Goal: Task Accomplishment & Management: Use online tool/utility

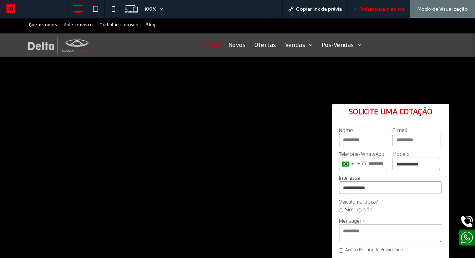
click at [384, 12] on span "Voltar para o editor" at bounding box center [382, 9] width 44 height 6
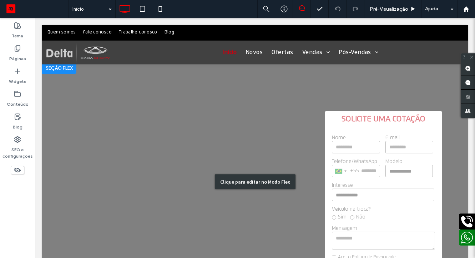
click at [198, 181] on div "Clique para editar no Modo Flex" at bounding box center [254, 181] width 425 height 239
click at [198, 181] on video at bounding box center [254, 181] width 425 height 239
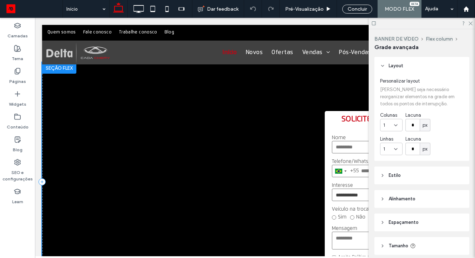
scroll to position [52, 0]
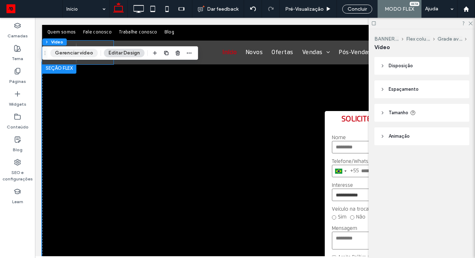
click at [77, 56] on button "Gerenciar vídeo" at bounding box center [73, 53] width 47 height 9
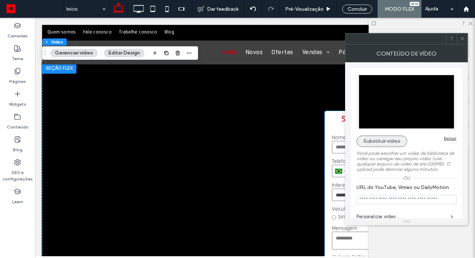
click at [374, 139] on button "Substituir vídeo" at bounding box center [381, 141] width 51 height 11
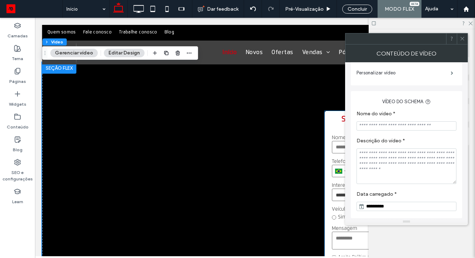
scroll to position [143, 0]
click at [107, 143] on video at bounding box center [254, 181] width 425 height 239
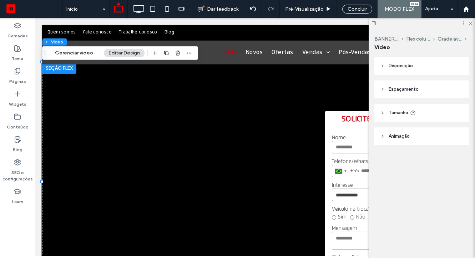
click at [107, 143] on video at bounding box center [254, 181] width 425 height 239
click at [118, 52] on button "Editar Design" at bounding box center [124, 53] width 41 height 9
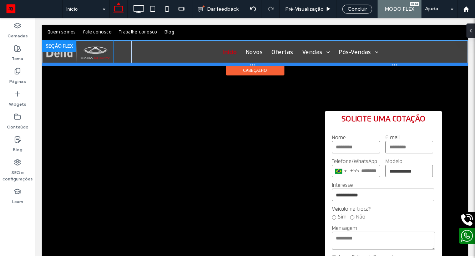
click at [63, 63] on div at bounding box center [254, 65] width 425 height 4
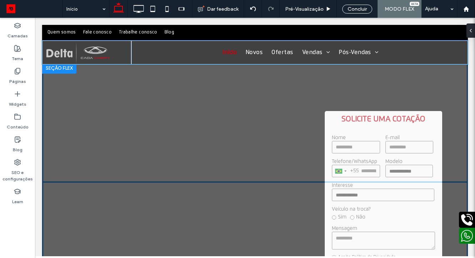
scroll to position [46, 0]
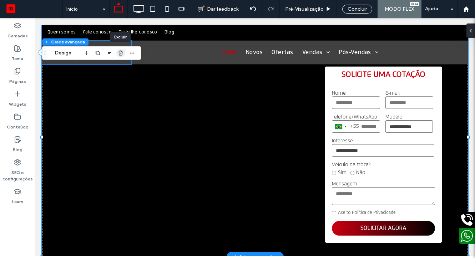
click at [122, 52] on use "button" at bounding box center [120, 53] width 4 height 5
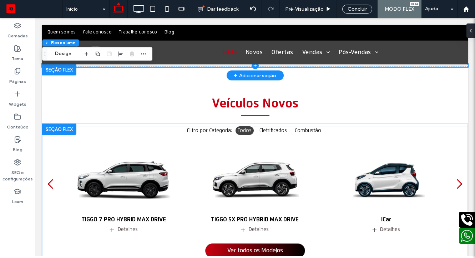
scroll to position [0, 0]
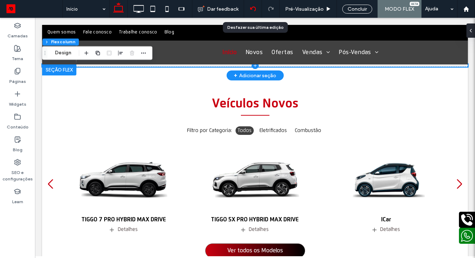
click at [257, 8] on div at bounding box center [252, 9] width 17 height 6
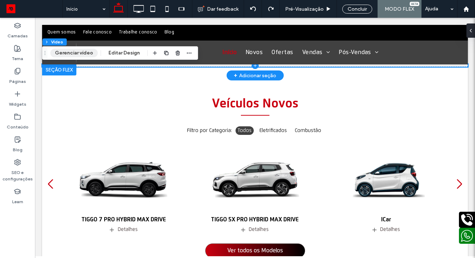
click at [75, 57] on button "Gerenciar vídeo" at bounding box center [73, 53] width 47 height 9
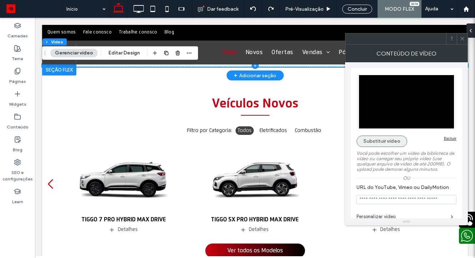
scroll to position [0, 0]
click at [380, 140] on button "Substituir vídeo" at bounding box center [381, 141] width 51 height 11
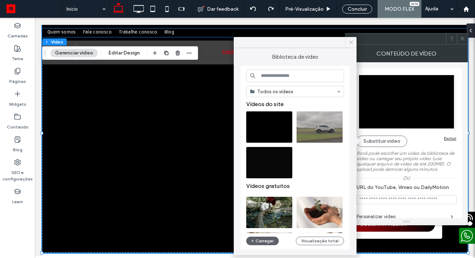
click at [350, 42] on icon at bounding box center [351, 42] width 6 height 6
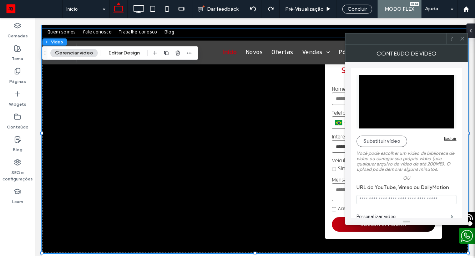
click at [462, 40] on icon at bounding box center [461, 38] width 5 height 5
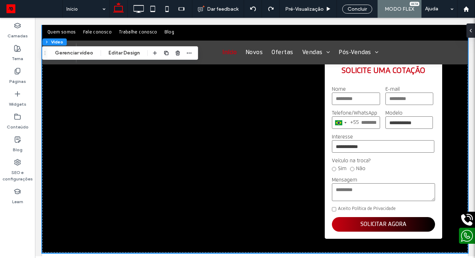
click at [134, 147] on video at bounding box center [254, 133] width 425 height 239
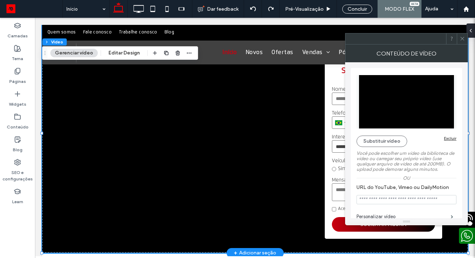
click at [89, 119] on video at bounding box center [254, 133] width 425 height 239
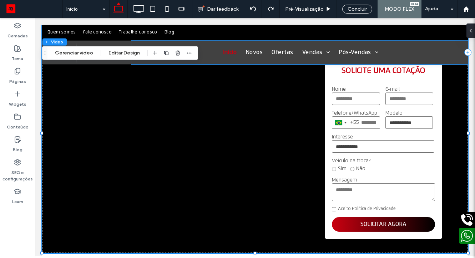
click at [175, 58] on div at bounding box center [177, 53] width 9 height 13
click at [175, 56] on span "button" at bounding box center [177, 53] width 9 height 9
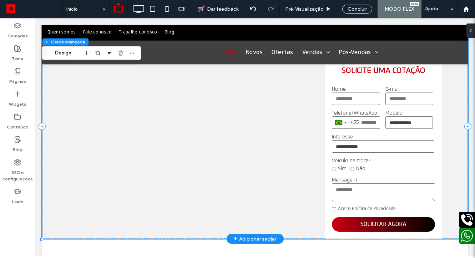
click at [170, 151] on div "SOLICITE UMA COTAÇÃO Nome E-mail Telefone/WhatsApp [GEOGRAPHIC_DATA] +55 +55 24…" at bounding box center [254, 126] width 425 height 225
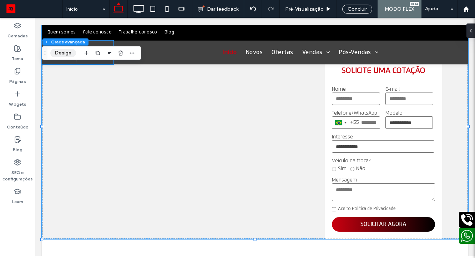
click at [66, 53] on button "Design" at bounding box center [63, 53] width 26 height 9
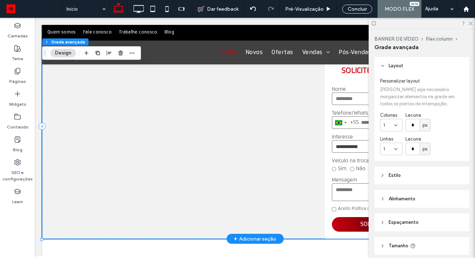
click at [179, 144] on div "SOLICITE UMA COTAÇÃO Nome E-mail Telefone/WhatsApp [GEOGRAPHIC_DATA] +55 +55 24…" at bounding box center [254, 126] width 425 height 225
click at [21, 102] on label "Widgets" at bounding box center [17, 103] width 17 height 10
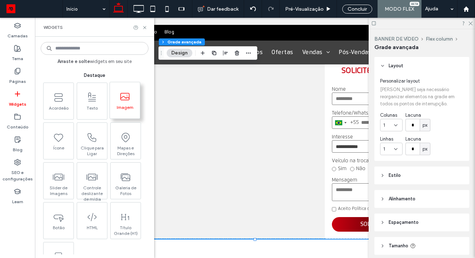
click at [124, 96] on icon at bounding box center [124, 96] width 11 height 11
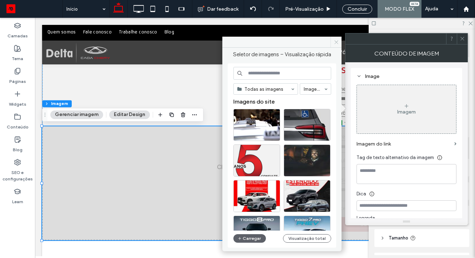
click at [337, 42] on icon at bounding box center [335, 42] width 5 height 5
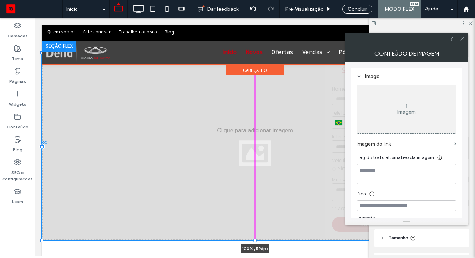
drag, startPoint x: 256, startPoint y: 127, endPoint x: 252, endPoint y: 53, distance: 73.5
type input "***"
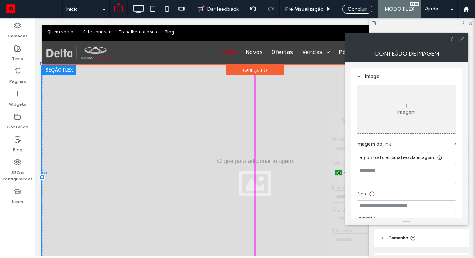
drag, startPoint x: 254, startPoint y: 103, endPoint x: 253, endPoint y: 65, distance: 38.5
type input "***"
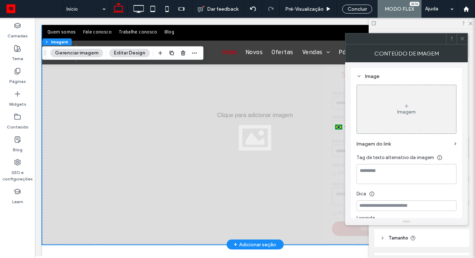
scroll to position [45, 0]
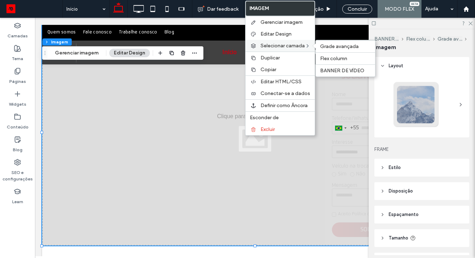
click at [273, 49] on div "Selecionar camada Grade avançada Flex column BANNER DE VÍDEO" at bounding box center [279, 46] width 69 height 12
click at [328, 55] on div "Flex column" at bounding box center [345, 58] width 59 height 12
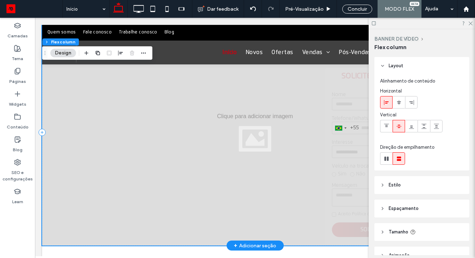
click at [243, 133] on div at bounding box center [254, 132] width 425 height 227
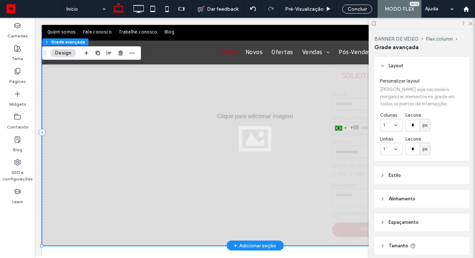
click at [342, 107] on div at bounding box center [254, 132] width 425 height 227
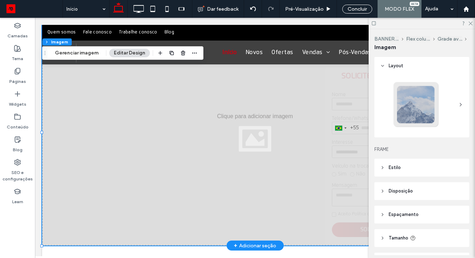
click at [199, 139] on div at bounding box center [254, 132] width 425 height 227
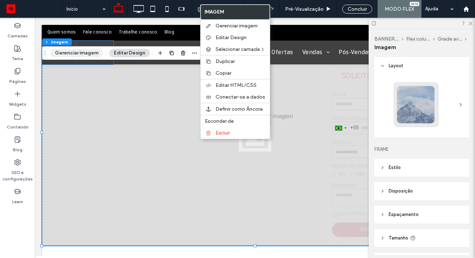
click at [85, 53] on button "Gerenciar imagem" at bounding box center [76, 53] width 53 height 9
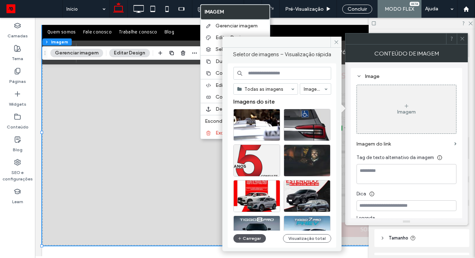
click at [253, 240] on button "Carregar" at bounding box center [249, 239] width 32 height 9
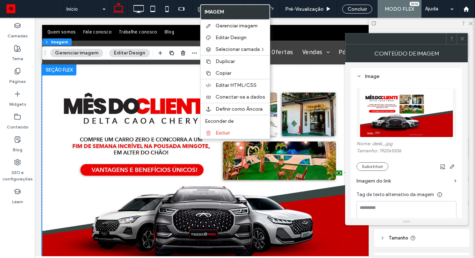
scroll to position [0, 0]
click at [461, 40] on icon at bounding box center [461, 38] width 5 height 5
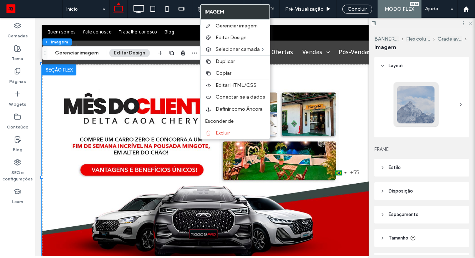
click at [469, 23] on icon at bounding box center [469, 23] width 5 height 5
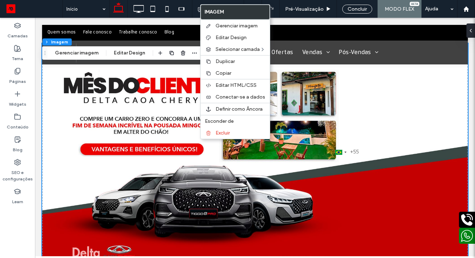
scroll to position [6, 0]
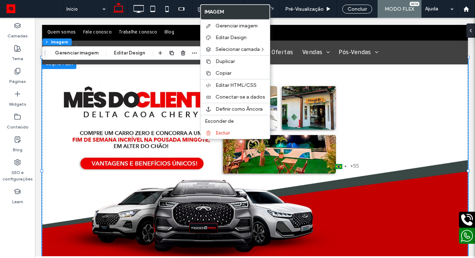
click at [211, 185] on img at bounding box center [254, 171] width 425 height 227
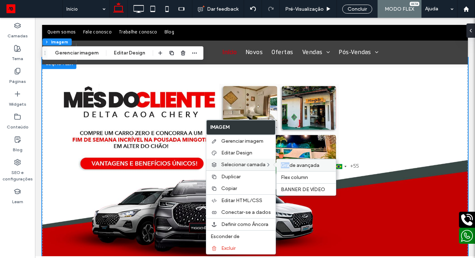
click at [290, 163] on div "Grade avançada" at bounding box center [305, 165] width 59 height 12
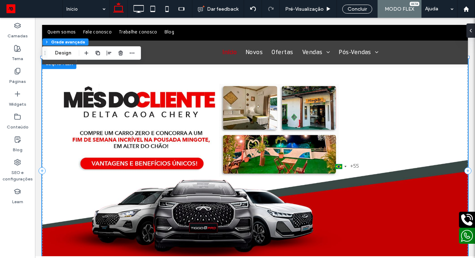
click at [387, 142] on img at bounding box center [254, 171] width 425 height 227
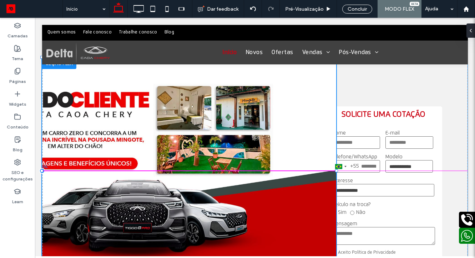
drag, startPoint x: 468, startPoint y: 171, endPoint x: 334, endPoint y: 186, distance: 135.3
click at [334, 186] on div "SOLICITE UMA COTAÇÃO Nome E-mail Telefone/WhatsApp [GEOGRAPHIC_DATA] +55 +55 24…" at bounding box center [254, 171] width 425 height 227
type input "**"
type input "****"
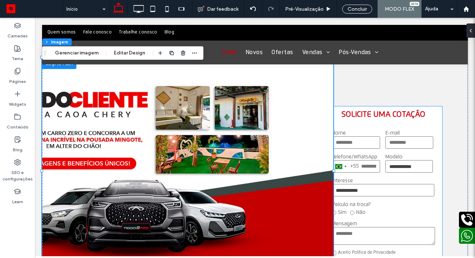
click at [373, 130] on div "Nome E-mail Telefone/WhatsApp [GEOGRAPHIC_DATA] +55 +55 244 results found [GEOG…" at bounding box center [382, 203] width 117 height 160
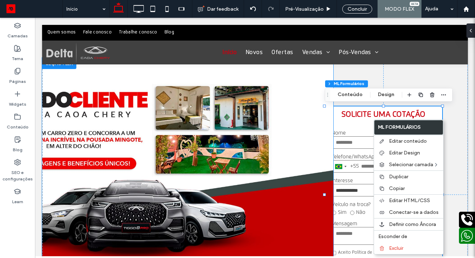
click at [324, 145] on img at bounding box center [187, 171] width 291 height 227
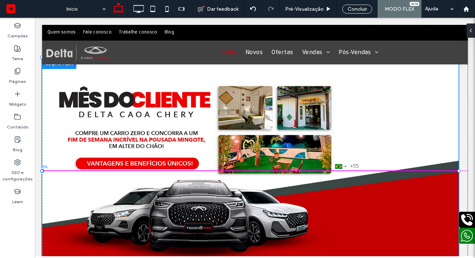
drag, startPoint x: 334, startPoint y: 171, endPoint x: 441, endPoint y: 171, distance: 107.7
click at [460, 171] on div at bounding box center [458, 171] width 3 height 3
type input "**"
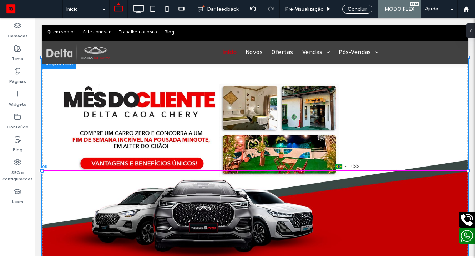
drag, startPoint x: 460, startPoint y: 172, endPoint x: 468, endPoint y: 172, distance: 7.8
click at [468, 172] on div at bounding box center [467, 171] width 3 height 3
type input "***"
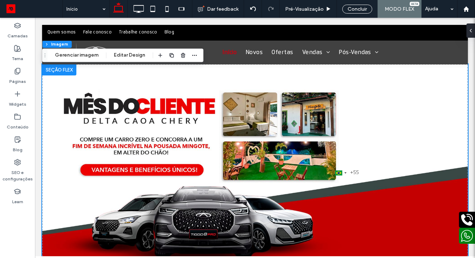
click at [353, 173] on div "+55" at bounding box center [354, 173] width 9 height 6
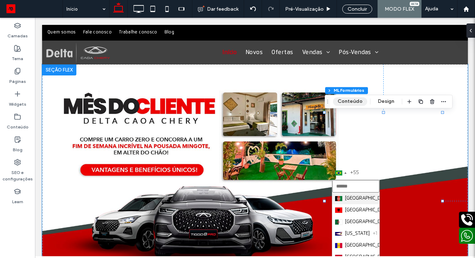
click at [348, 102] on button "Conteúdo" at bounding box center [350, 101] width 34 height 9
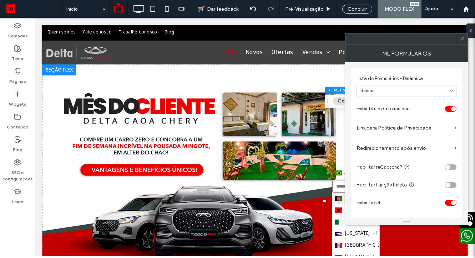
click at [461, 41] on icon at bounding box center [461, 38] width 5 height 5
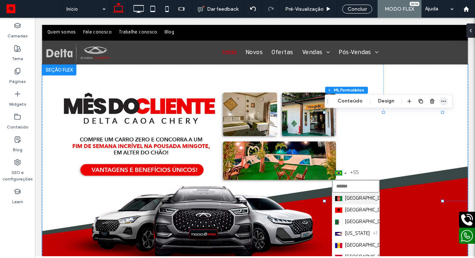
click at [440, 103] on icon "button" at bounding box center [443, 101] width 6 height 6
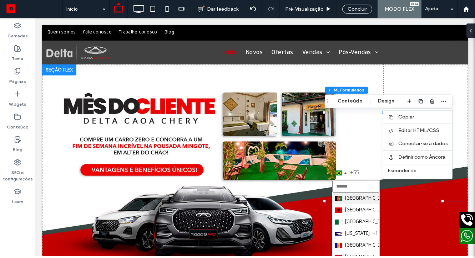
click at [195, 140] on img at bounding box center [254, 177] width 425 height 227
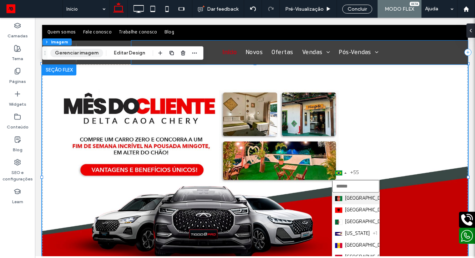
click at [81, 56] on button "Gerenciar imagem" at bounding box center [76, 53] width 53 height 9
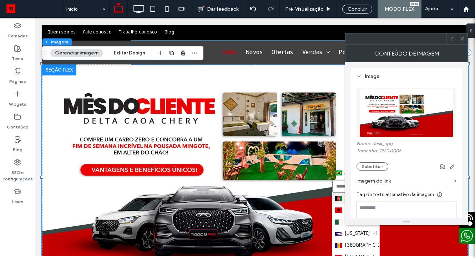
click at [460, 41] on icon at bounding box center [461, 38] width 5 height 5
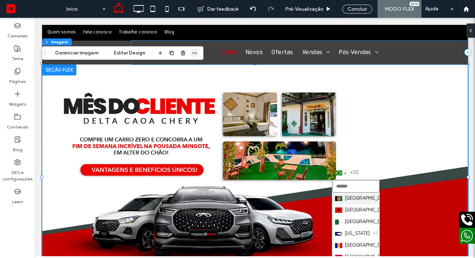
click at [195, 53] on use "button" at bounding box center [194, 53] width 5 height 1
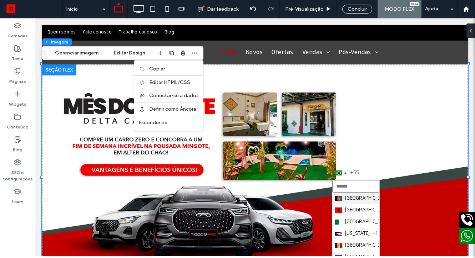
click at [66, 143] on img at bounding box center [254, 177] width 425 height 227
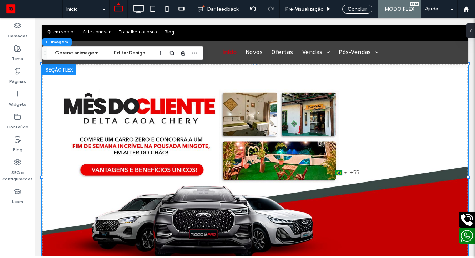
click at [66, 143] on img at bounding box center [254, 177] width 425 height 227
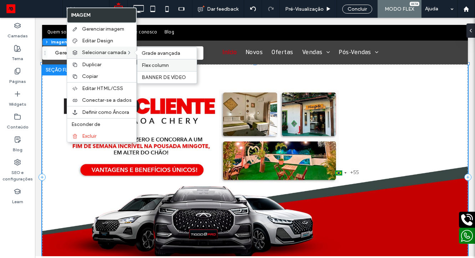
click at [149, 65] on span "Flex column" at bounding box center [155, 65] width 27 height 6
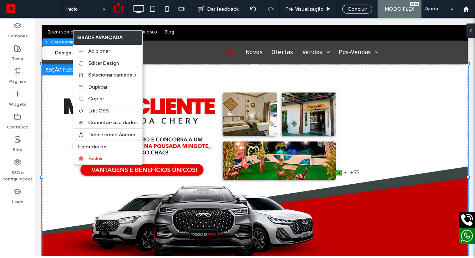
click at [63, 195] on img at bounding box center [254, 177] width 425 height 227
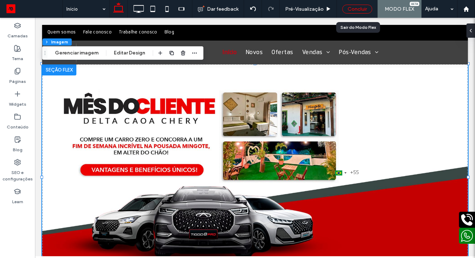
click at [346, 12] on div "Concluir" at bounding box center [357, 9] width 30 height 9
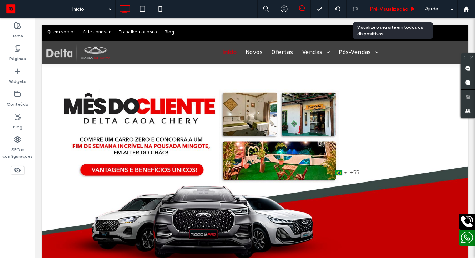
click at [386, 7] on span "Pré-Visualizaçāo" at bounding box center [388, 9] width 39 height 6
